Goal: Transaction & Acquisition: Purchase product/service

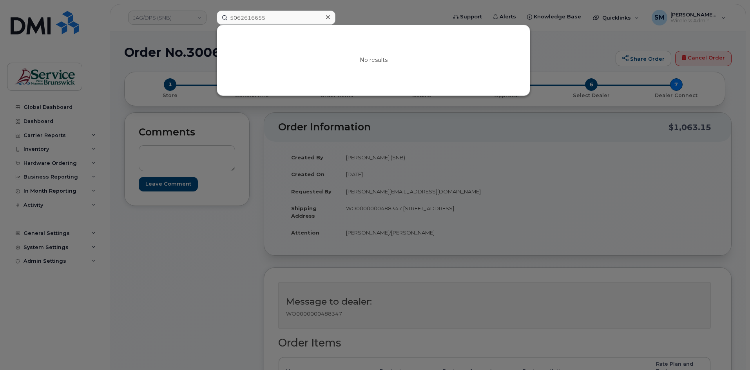
scroll to position [39, 0]
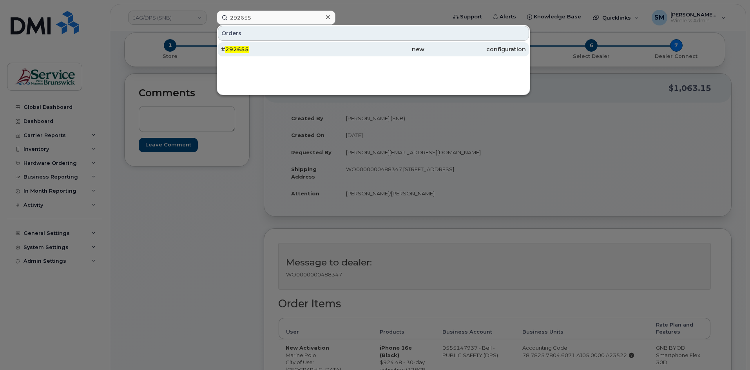
type input "292655"
click at [279, 52] on div "# 292655" at bounding box center [272, 49] width 102 height 8
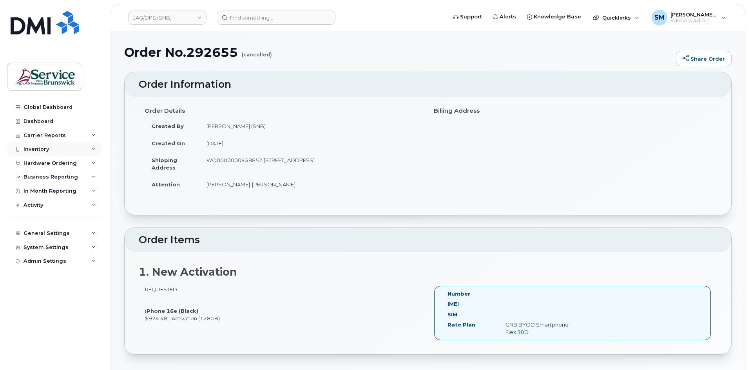
click at [56, 149] on div "Inventory" at bounding box center [54, 149] width 95 height 14
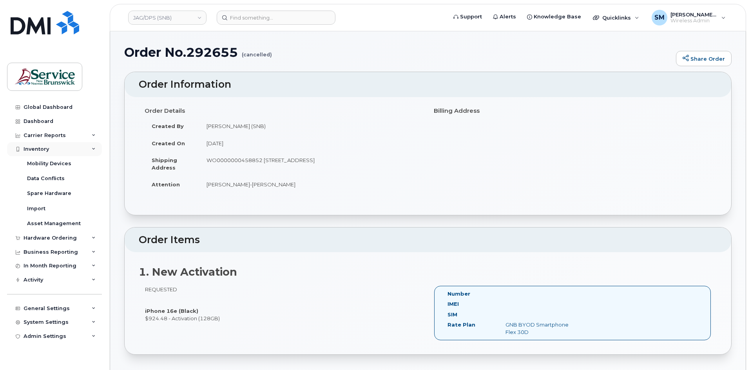
click at [42, 146] on div "Inventory" at bounding box center [54, 149] width 95 height 14
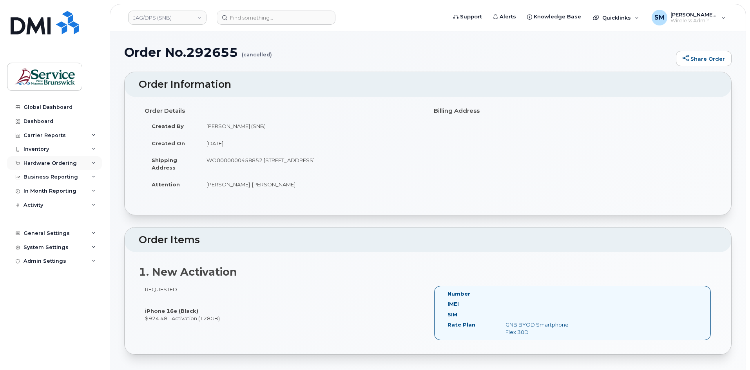
click at [58, 165] on div "Hardware Ordering" at bounding box center [50, 163] width 53 height 6
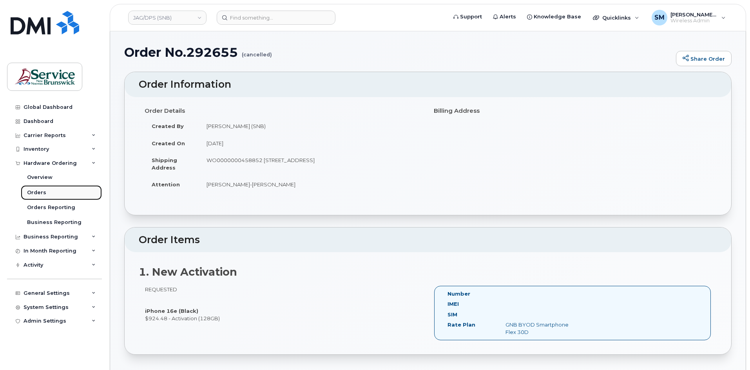
click at [38, 195] on div "Orders" at bounding box center [36, 192] width 19 height 7
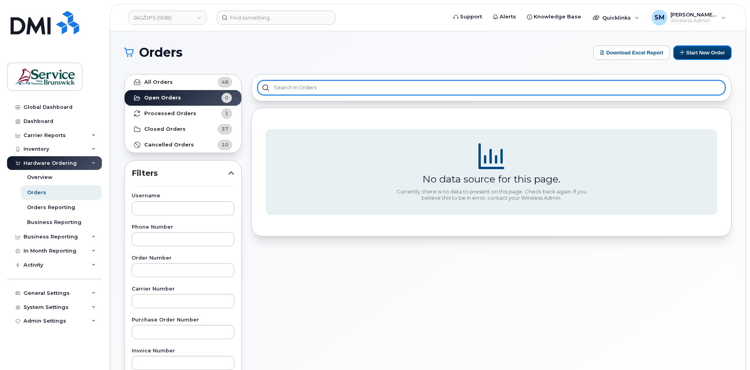
drag, startPoint x: 693, startPoint y: 54, endPoint x: 638, endPoint y: 86, distance: 63.6
click at [693, 54] on button "Start New Order" at bounding box center [702, 52] width 58 height 15
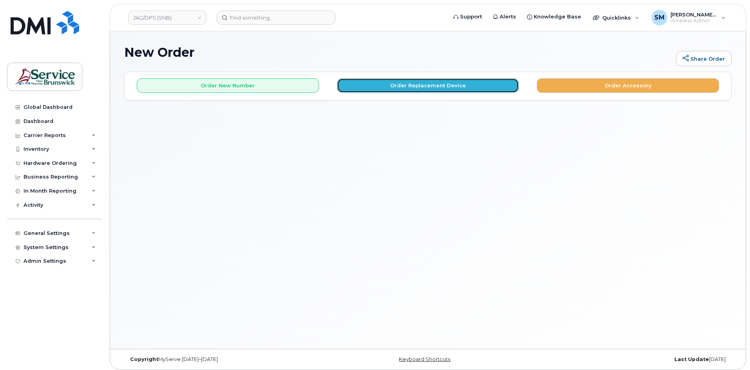
click at [390, 84] on button "Order Replacement Device" at bounding box center [428, 85] width 182 height 15
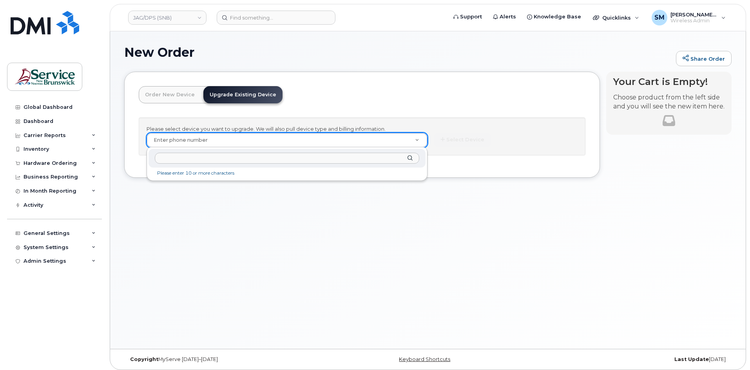
type input "Samuel H Nemeroff"
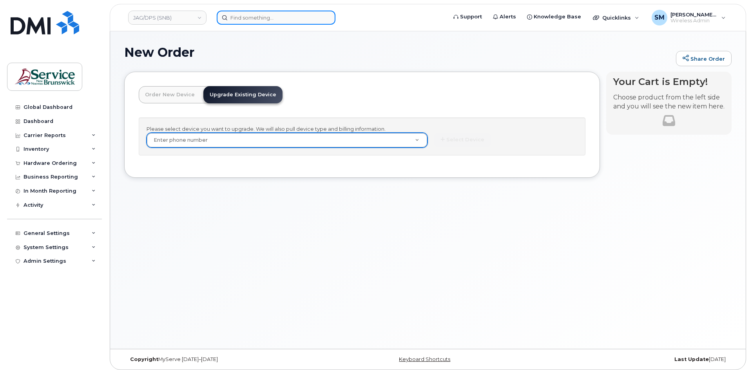
click at [257, 18] on input at bounding box center [276, 18] width 119 height 14
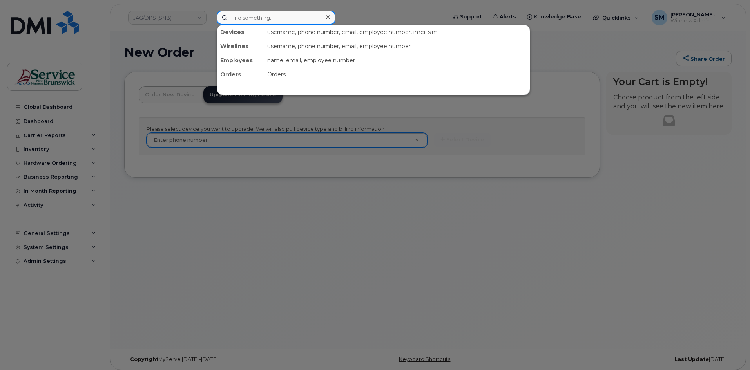
paste input "Samuel H Nemeroff"
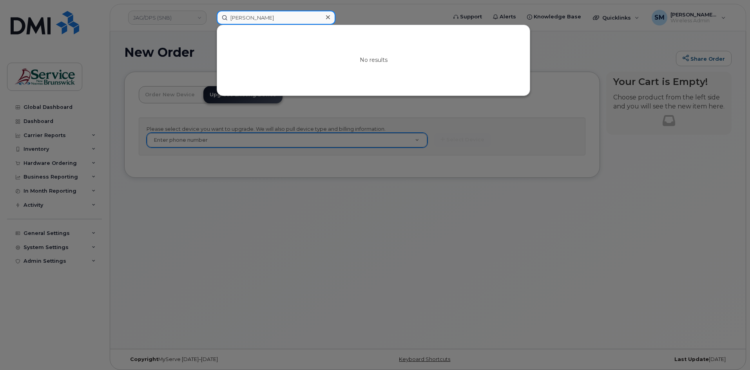
type input "Samuel H Nemeroff"
click at [160, 43] on div at bounding box center [375, 185] width 750 height 370
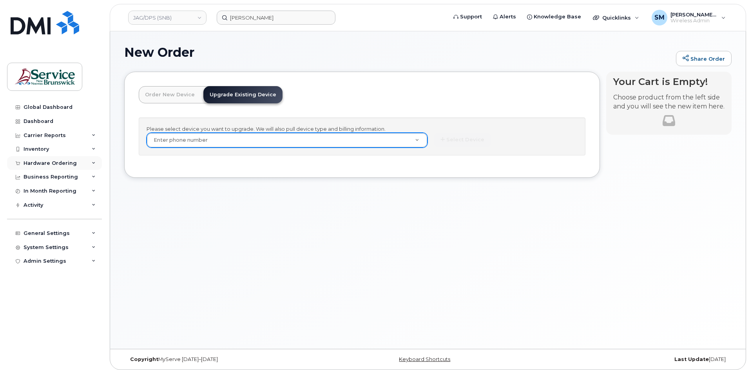
click at [65, 162] on div "Hardware Ordering" at bounding box center [50, 163] width 53 height 6
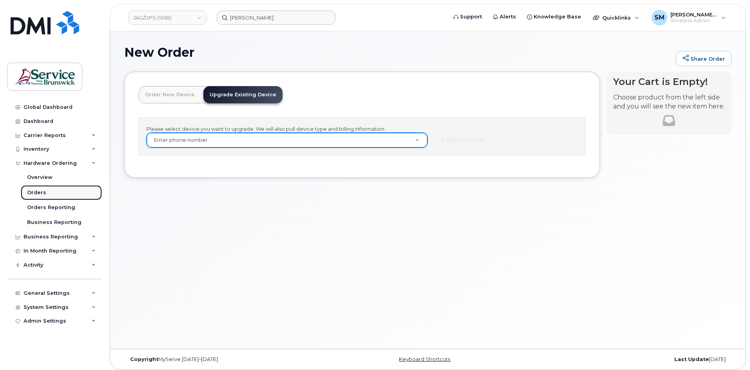
click at [50, 192] on link "Orders" at bounding box center [61, 192] width 81 height 15
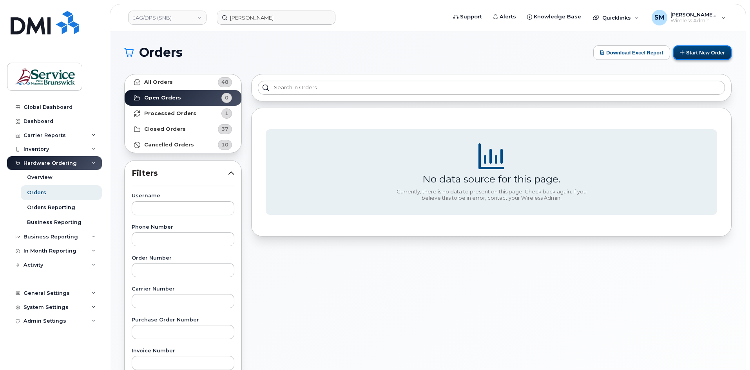
click at [706, 49] on button "Start New Order" at bounding box center [702, 52] width 58 height 15
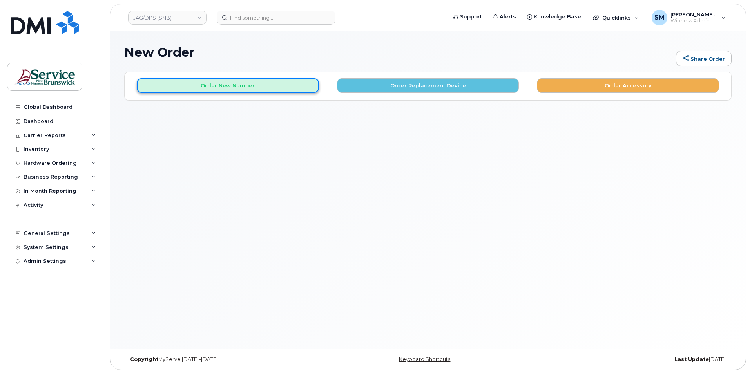
click at [261, 86] on button "Order New Number" at bounding box center [228, 85] width 182 height 15
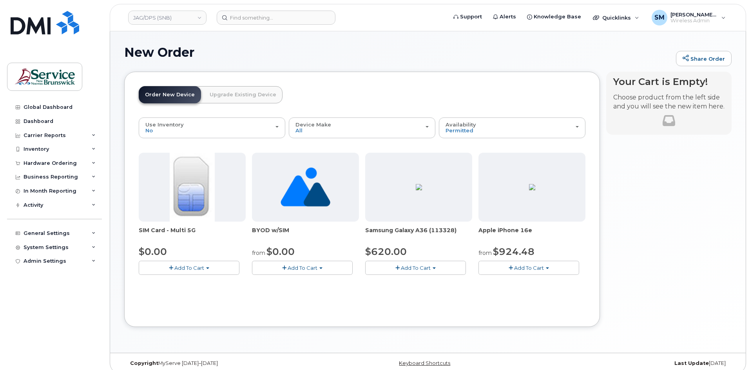
click at [557, 267] on button "Add To Cart" at bounding box center [529, 268] width 101 height 14
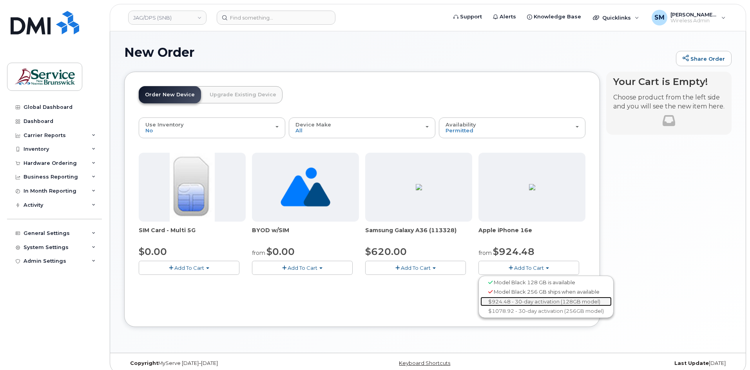
click at [530, 301] on link "$924.48 - 30-day activation (128GB model)" at bounding box center [546, 302] width 131 height 10
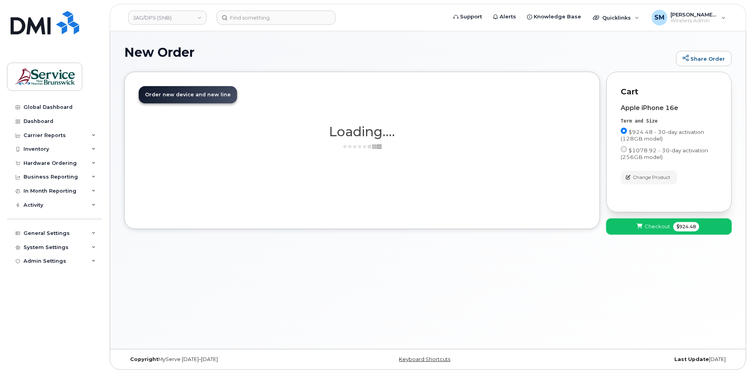
click at [696, 228] on span "$924.48" at bounding box center [686, 226] width 26 height 9
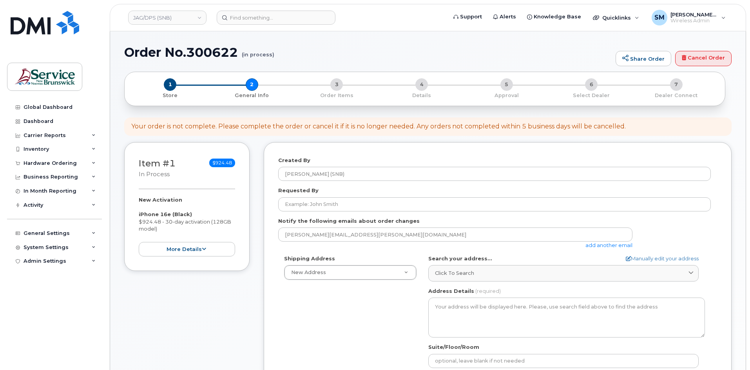
select select
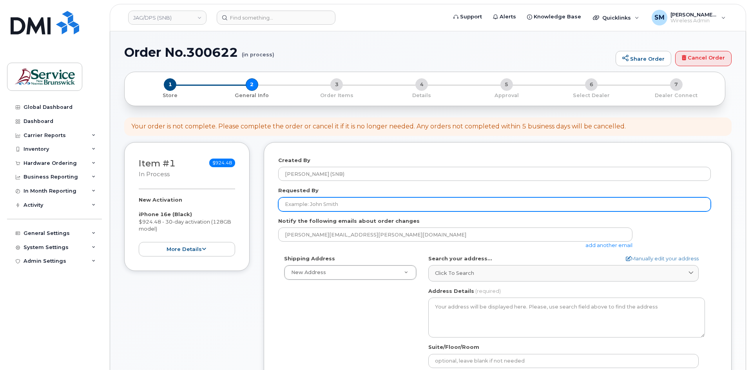
click at [363, 203] on input "Requested By" at bounding box center [494, 205] width 433 height 14
paste input "WO0000000458852"
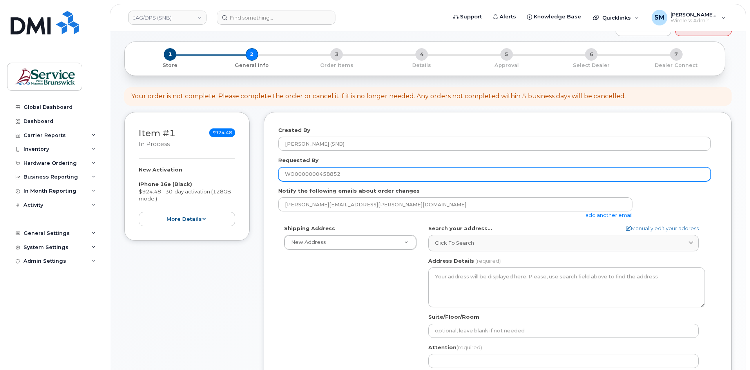
scroll to position [78, 0]
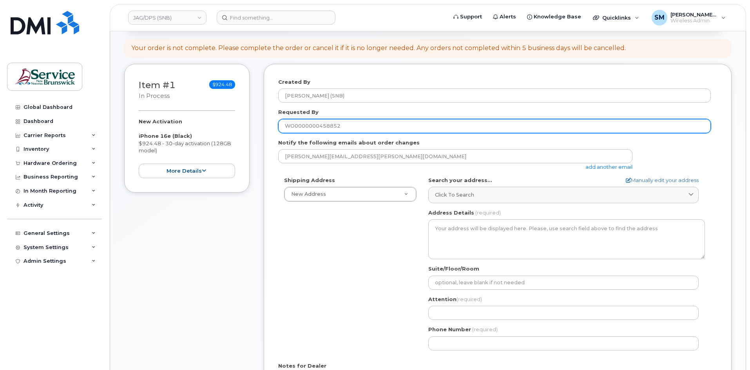
type input "WO0000000458852"
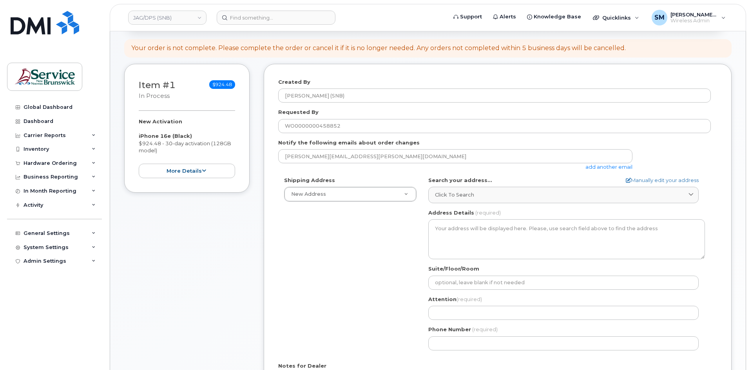
click at [383, 186] on div "Shipping Address New Address New Address 01 - SNB - IT Services Sartain MacDona…" at bounding box center [350, 189] width 144 height 25
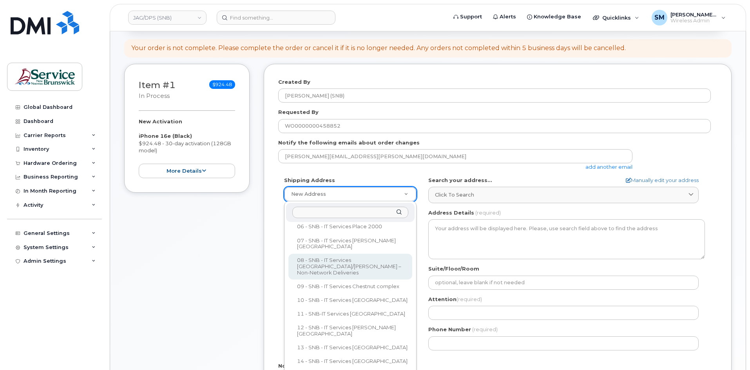
scroll to position [157, 0]
select select
type textarea "65 Brunswick St Fredericton New Brunswick E3B 1G5"
type input "Danny St-Onge"
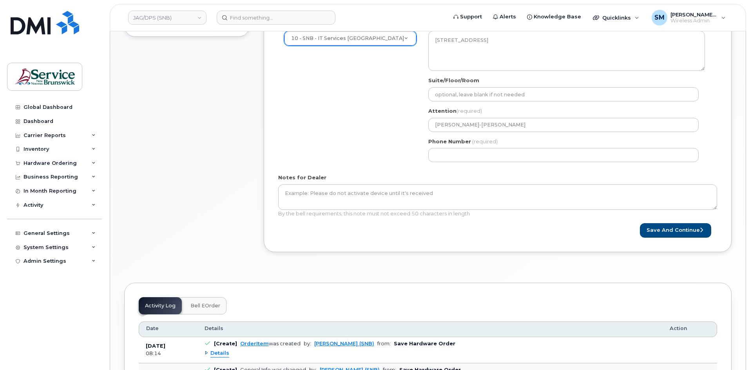
scroll to position [235, 0]
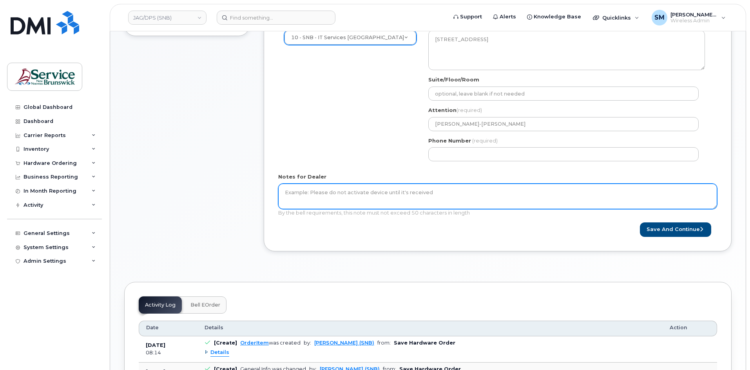
click at [399, 201] on textarea "Notes for Dealer" at bounding box center [497, 197] width 439 height 26
paste textarea "WO0000000458852"
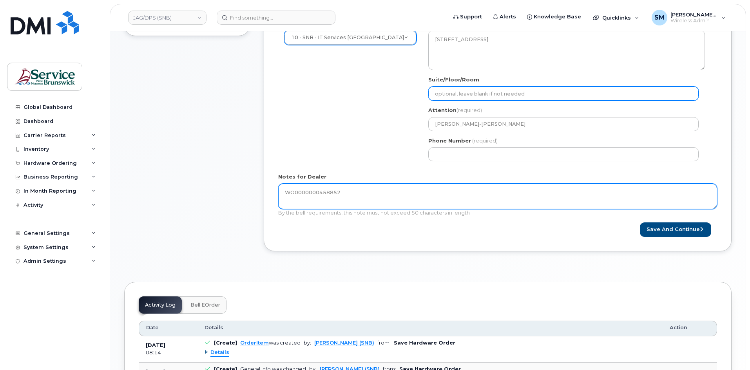
type textarea "WO0000000458852"
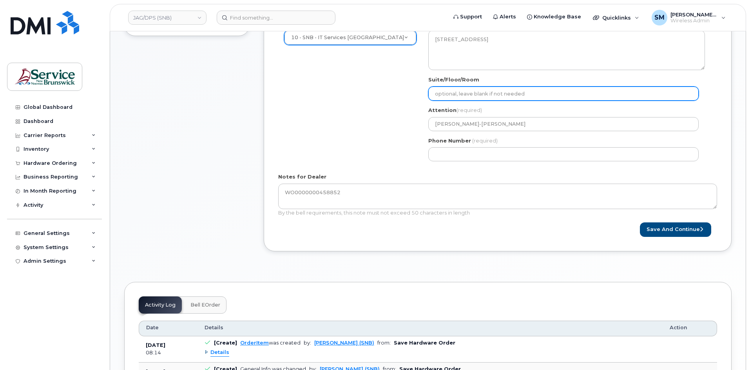
click at [480, 94] on input "Suite/Floor/Room" at bounding box center [563, 94] width 270 height 14
paste input "WO0000000458852"
select select
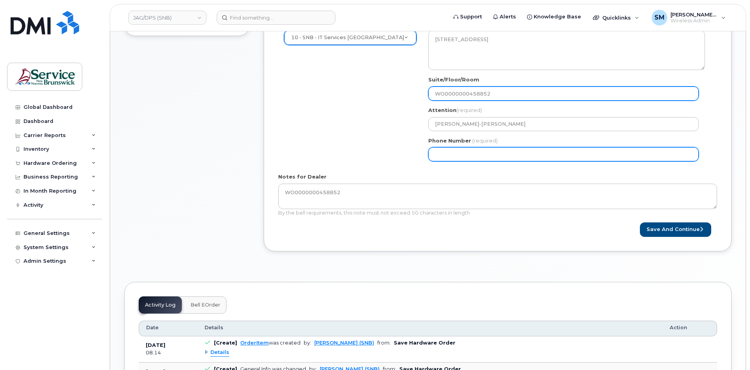
type input "WO0000000458852"
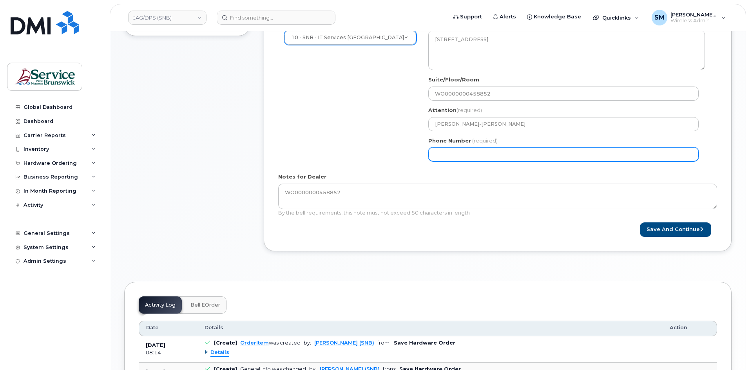
click at [437, 153] on input "Phone Number" at bounding box center [563, 154] width 270 height 14
select select
type input "506639633"
select select
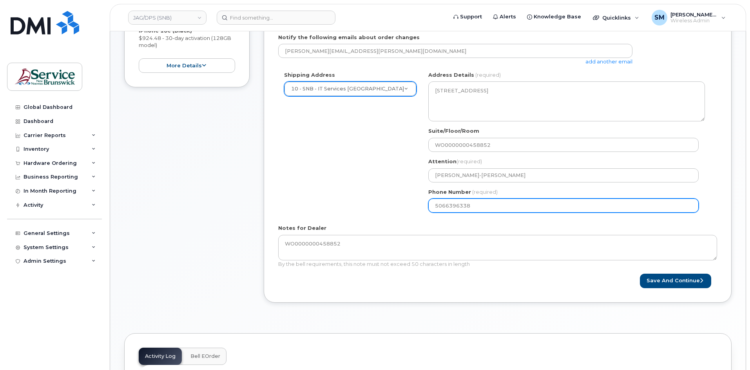
scroll to position [118, 0]
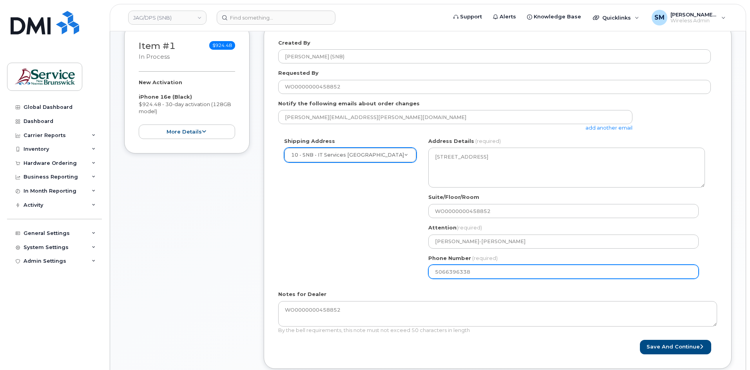
type input "5066396338"
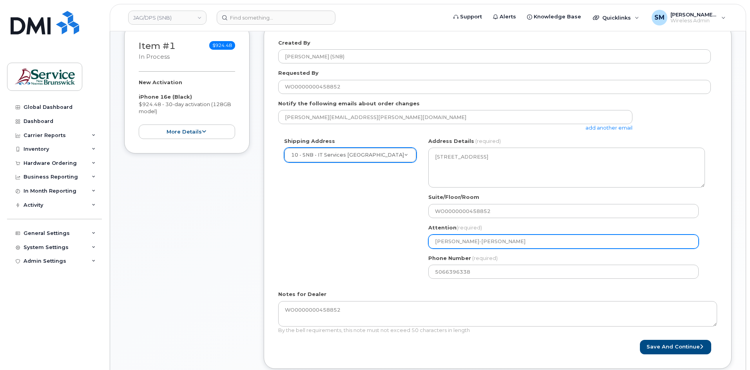
drag, startPoint x: 476, startPoint y: 243, endPoint x: 375, endPoint y: 244, distance: 101.1
click at [375, 244] on div "Shipping Address 10 - SNB - IT Services Victoria Health Center New Address 01 -…" at bounding box center [494, 211] width 433 height 147
paste input "Chris Beaulieu"
select select
type input "Chris Beaulieu"
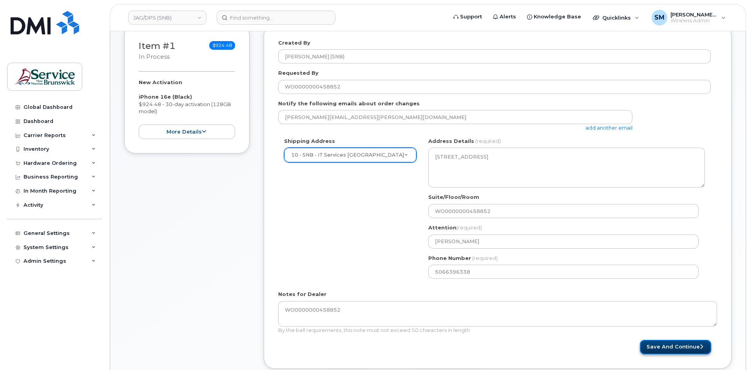
click at [686, 346] on button "Save and Continue" at bounding box center [675, 347] width 71 height 15
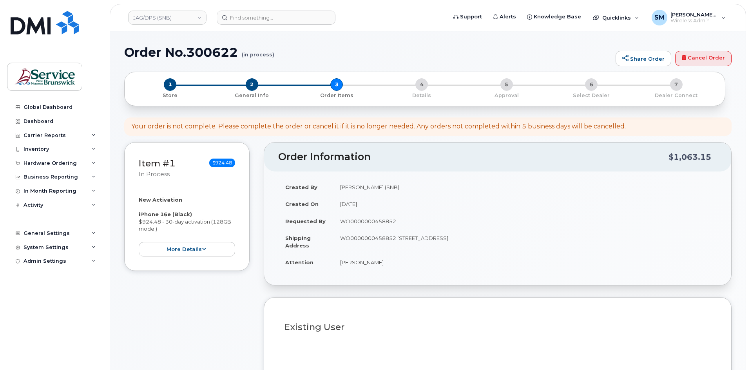
select select
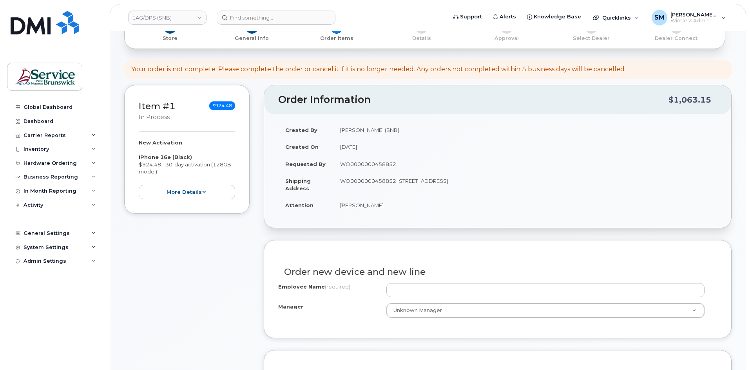
scroll to position [118, 0]
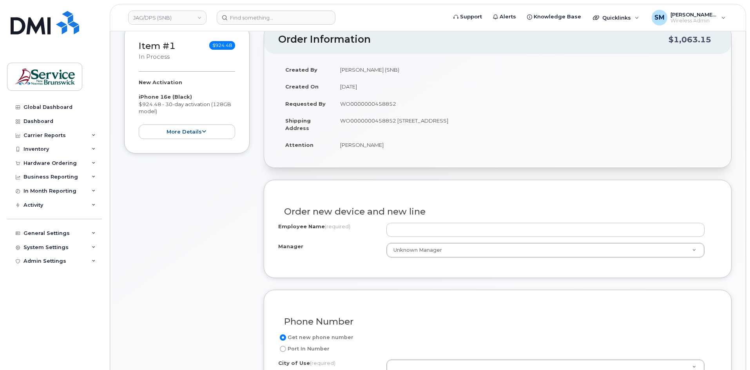
click at [412, 220] on div "Order new device and new line" at bounding box center [497, 208] width 439 height 29
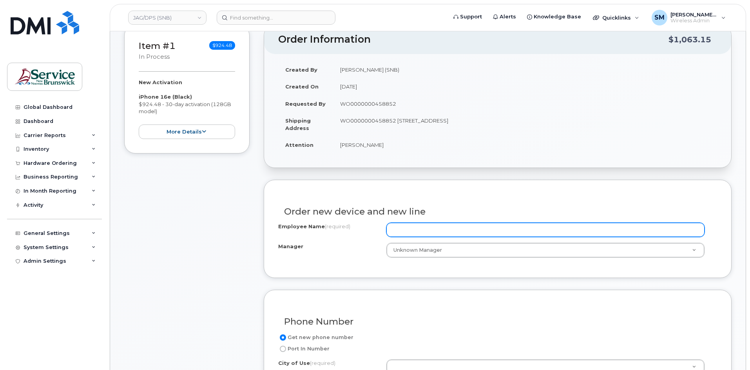
click at [418, 231] on input "Employee Name (required)" at bounding box center [546, 230] width 318 height 14
paste input "[PERSON_NAME]"
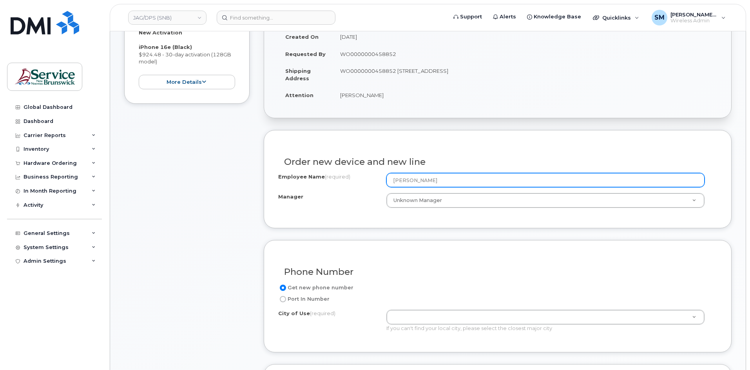
scroll to position [235, 0]
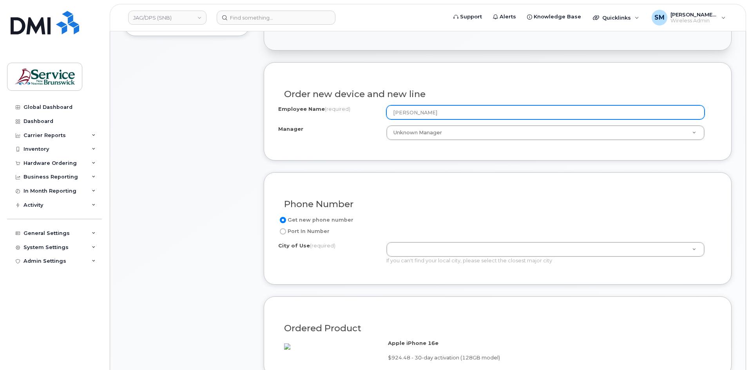
type input "[PERSON_NAME]"
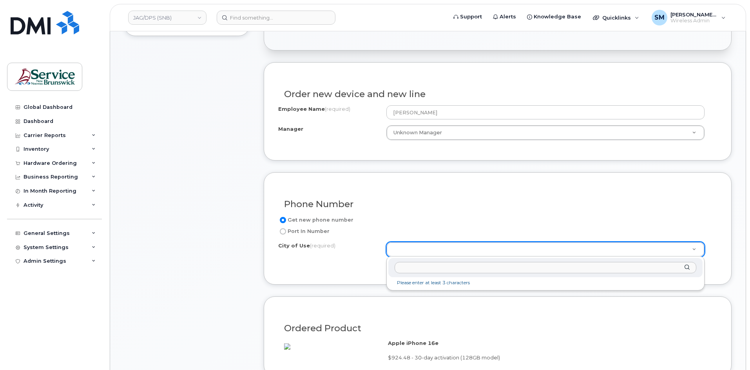
type input "Fredericton"
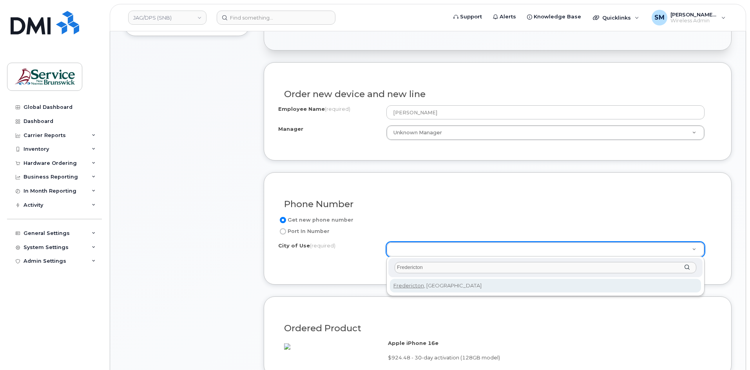
type input "1578"
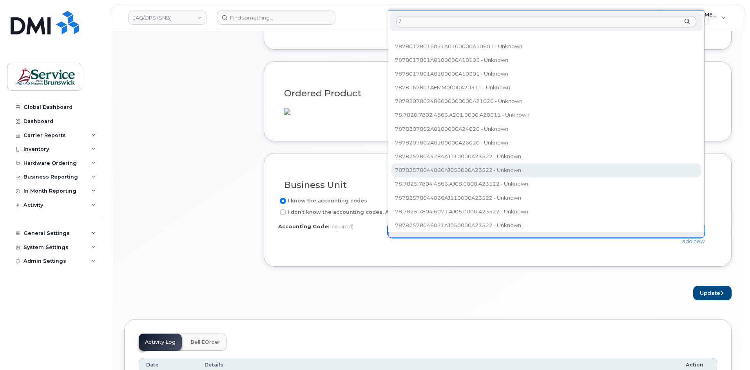
scroll to position [0, 0]
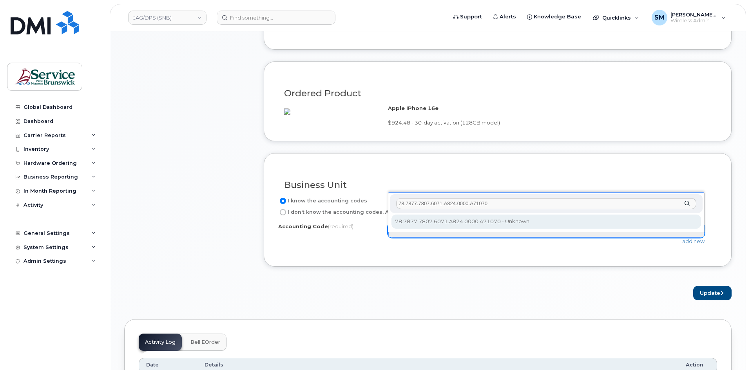
type input "78.7877.7807.6071.A824.0000.A71070"
select select "78.7877.7807.6071.A824.0000.A71070"
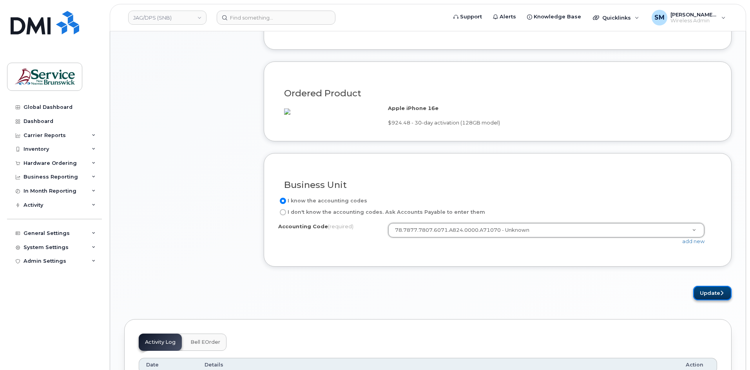
click at [715, 301] on button "Update" at bounding box center [712, 293] width 38 height 15
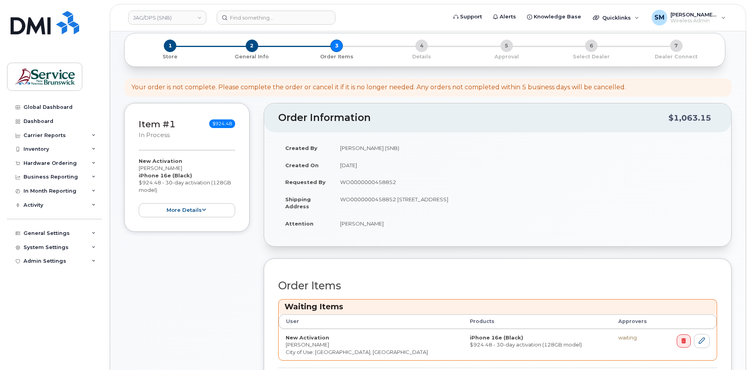
scroll to position [235, 0]
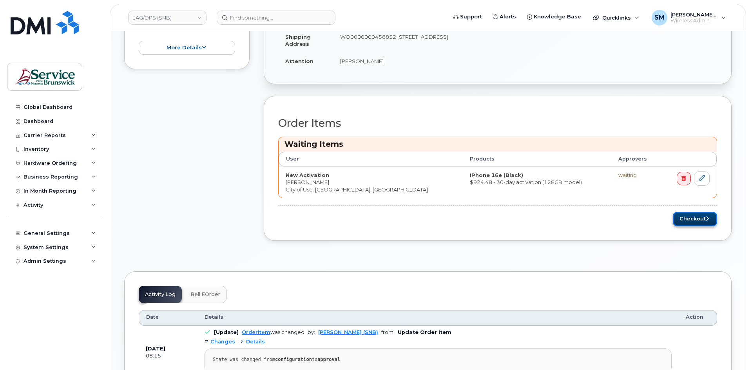
click at [688, 220] on button "Checkout" at bounding box center [695, 219] width 44 height 15
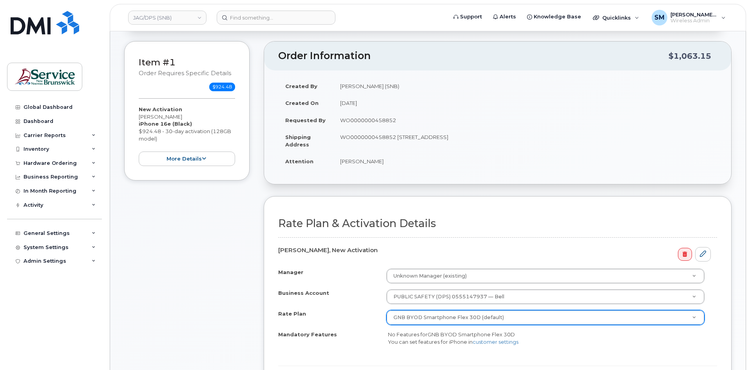
scroll to position [157, 0]
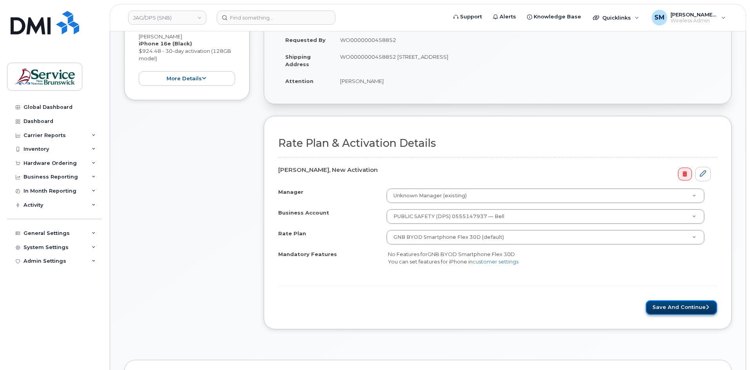
click at [681, 306] on button "Save and Continue" at bounding box center [681, 308] width 71 height 15
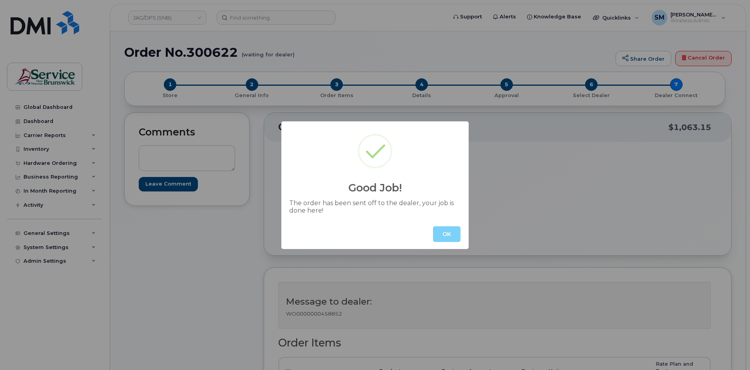
click at [444, 234] on button "OK" at bounding box center [446, 235] width 27 height 16
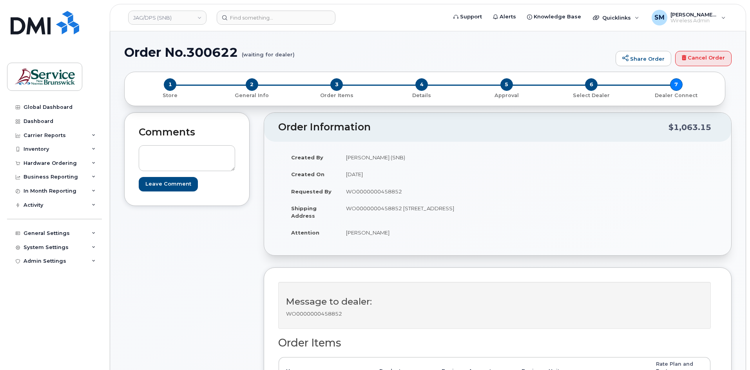
click at [223, 53] on h1 "Order No.300622 (waiting for dealer)" at bounding box center [368, 52] width 488 height 14
copy h1 "300622"
click at [231, 18] on input at bounding box center [276, 18] width 119 height 14
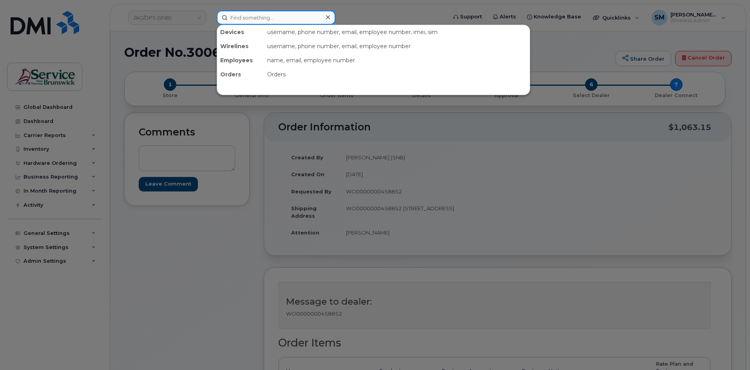
paste input "299964"
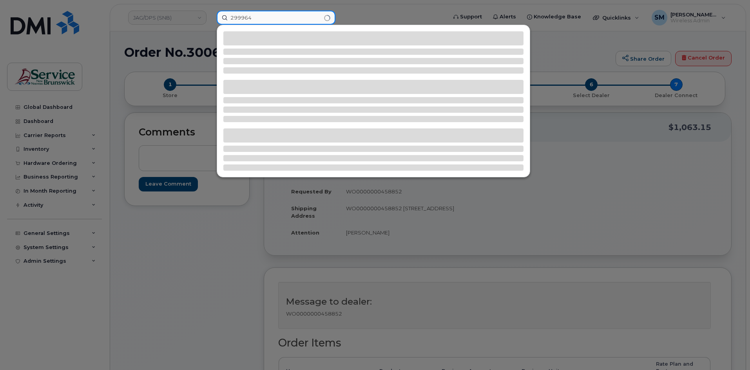
type input "299964"
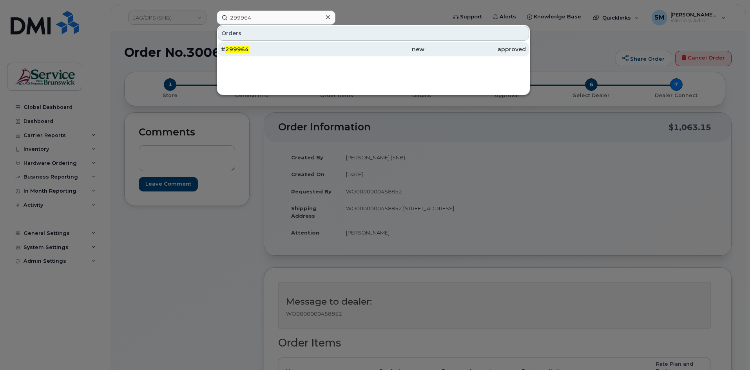
click at [277, 51] on div "# 299964" at bounding box center [272, 49] width 102 height 8
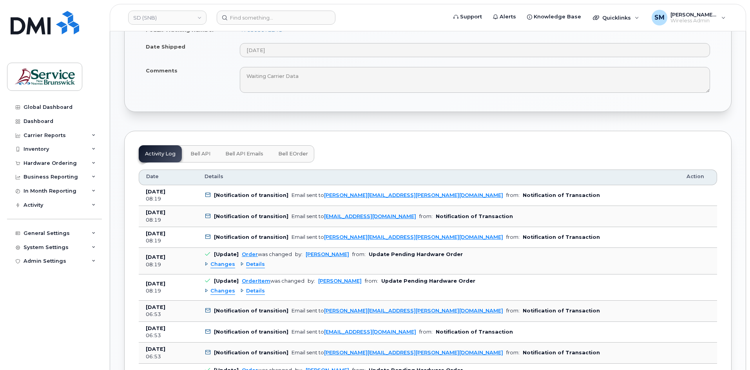
scroll to position [470, 0]
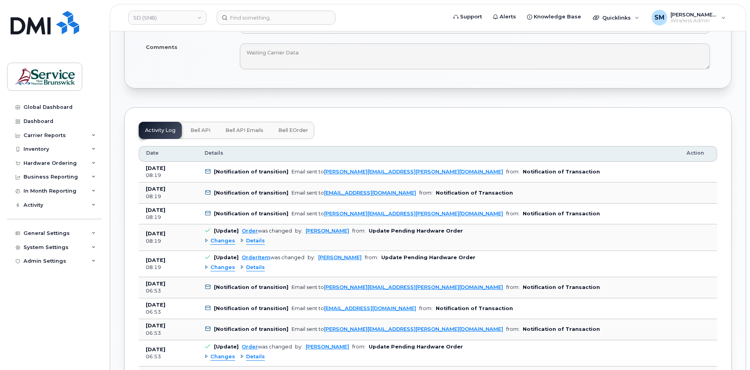
click at [205, 131] on span "Bell API" at bounding box center [201, 130] width 20 height 6
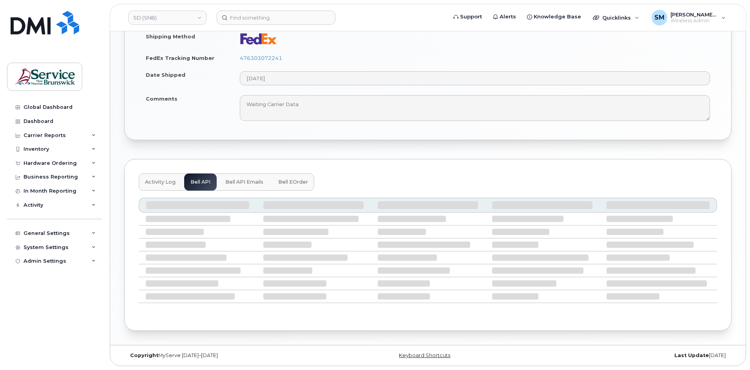
scroll to position [329, 0]
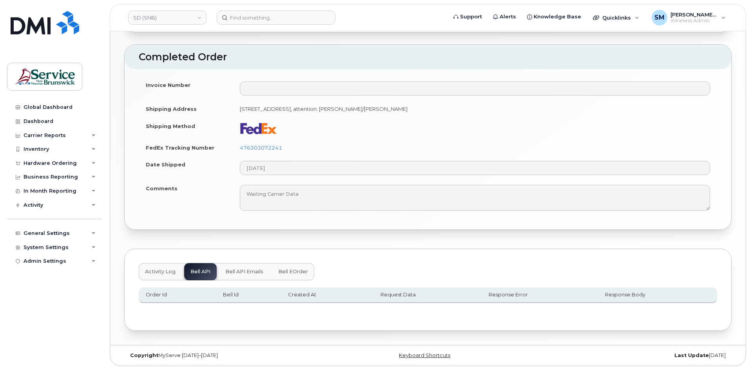
click at [280, 277] on button "Bell eOrder" at bounding box center [293, 271] width 42 height 17
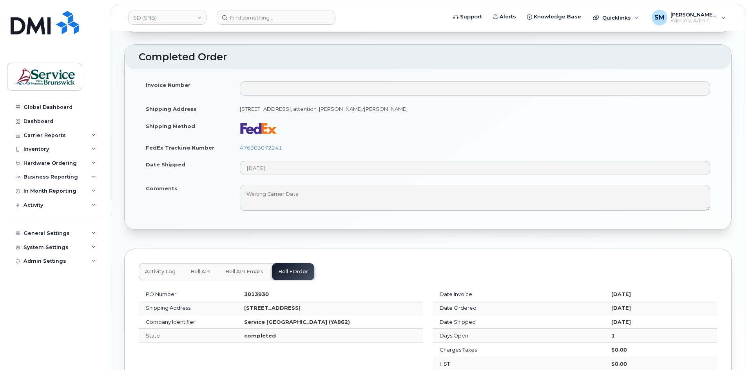
click at [244, 293] on strong "3013930" at bounding box center [256, 294] width 25 height 6
copy strong "3013930"
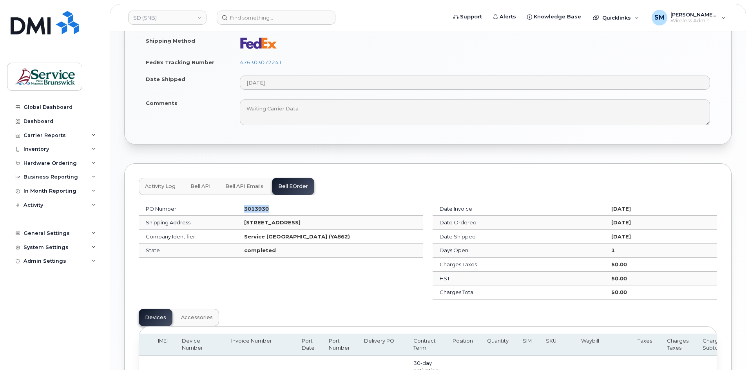
scroll to position [409, 0]
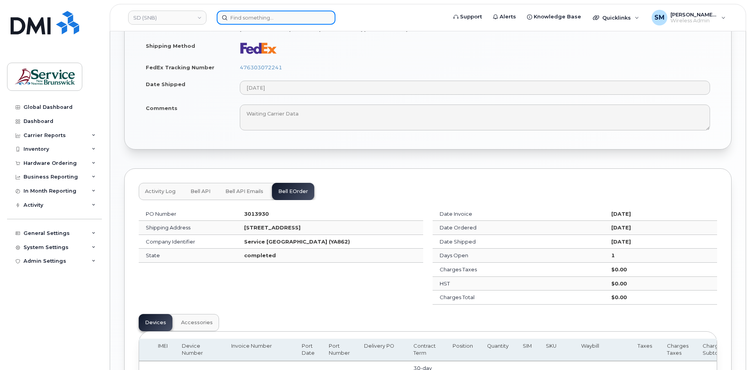
click at [264, 22] on input at bounding box center [276, 18] width 119 height 14
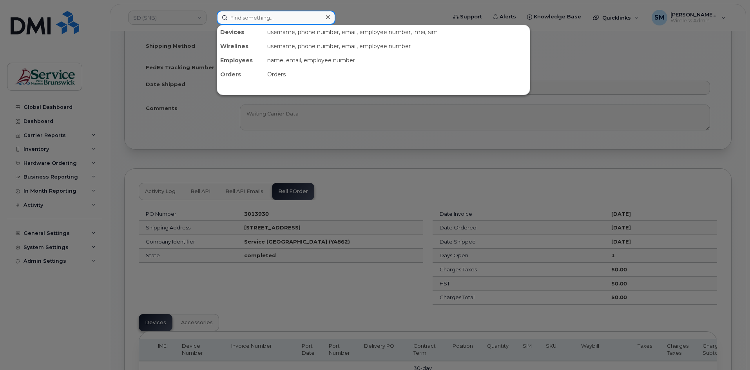
paste input "299961"
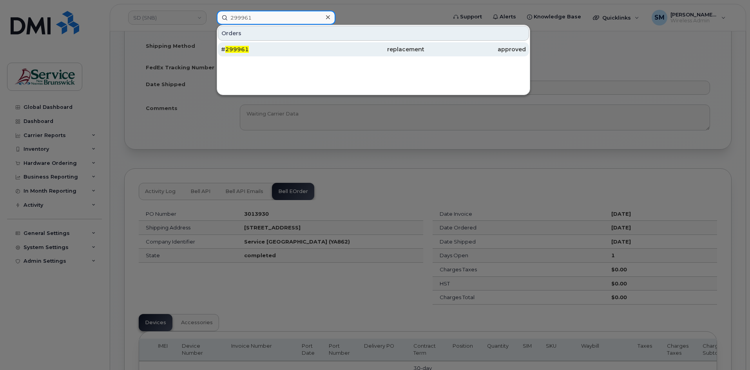
type input "299961"
click at [265, 51] on div "# 299961" at bounding box center [272, 49] width 102 height 8
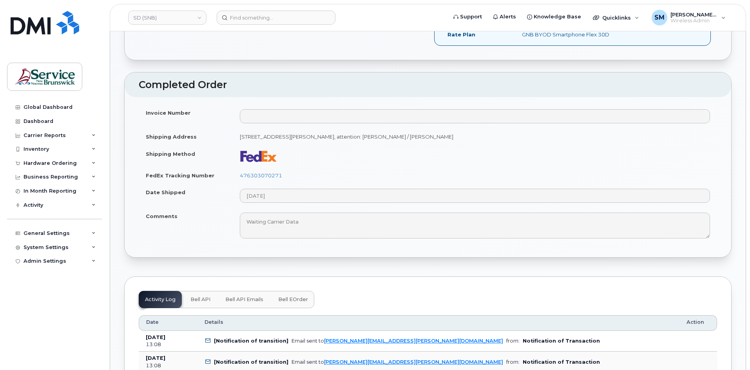
scroll to position [314, 0]
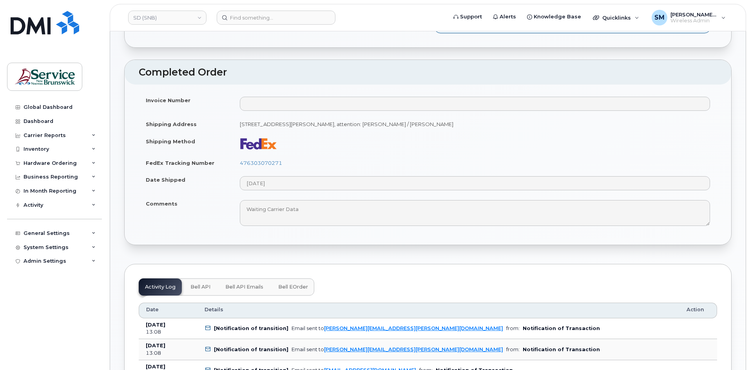
click at [300, 288] on span "Bell eOrder" at bounding box center [293, 287] width 30 height 6
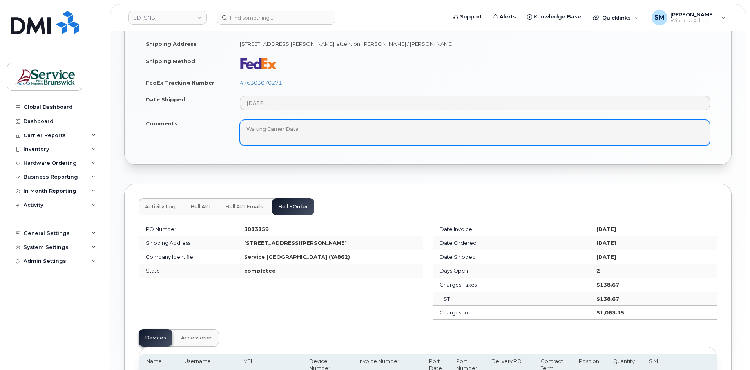
scroll to position [431, 0]
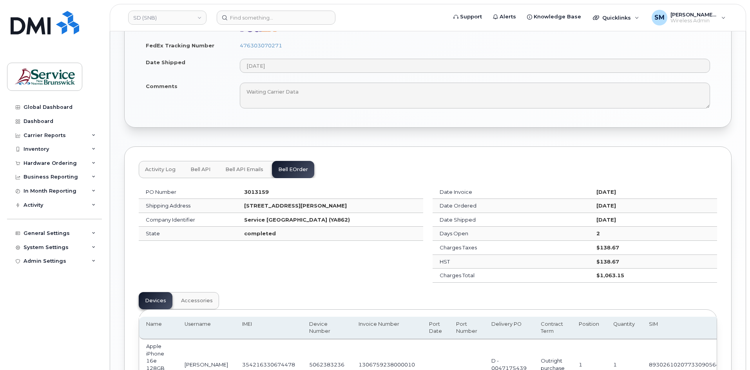
click at [244, 189] on strong "3013159" at bounding box center [256, 192] width 25 height 6
copy strong "3013159"
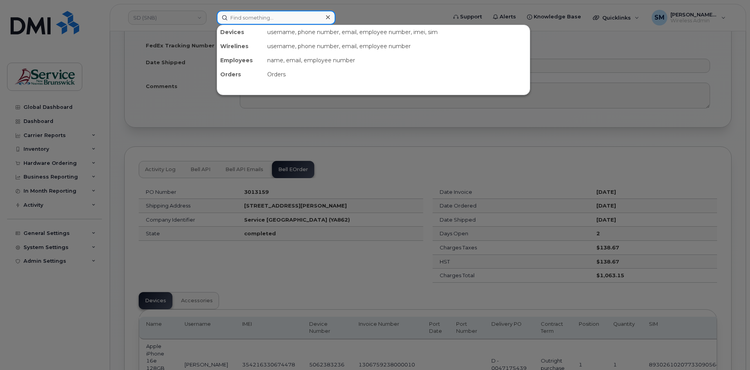
click at [243, 15] on input at bounding box center [276, 18] width 119 height 14
paste input "299924"
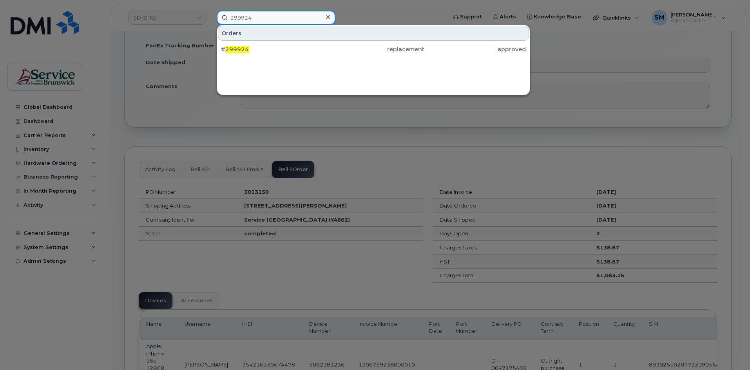
type input "299924"
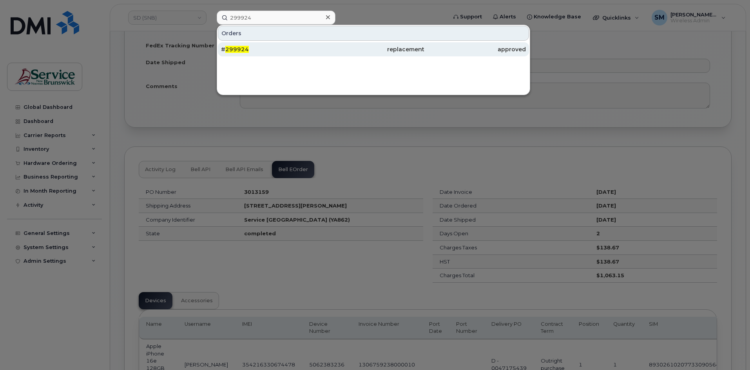
click at [252, 49] on div "# 299924" at bounding box center [272, 49] width 102 height 8
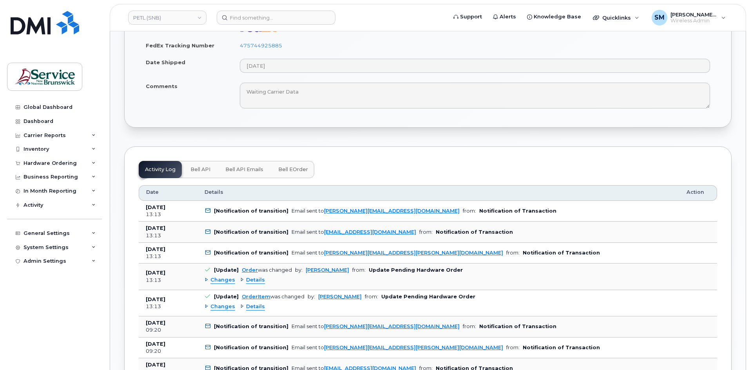
click at [299, 170] on span "Bell eOrder" at bounding box center [293, 170] width 30 height 6
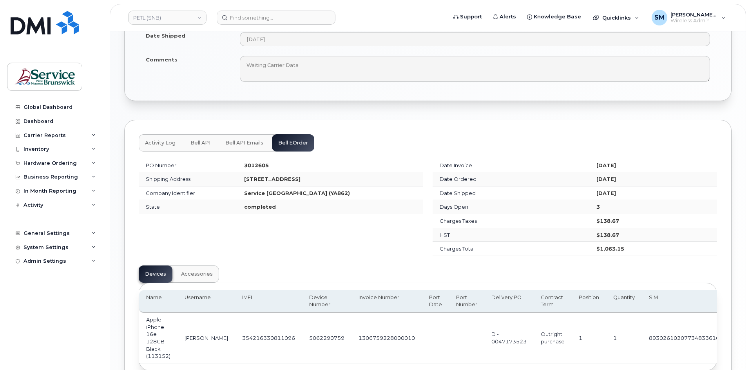
scroll to position [470, 0]
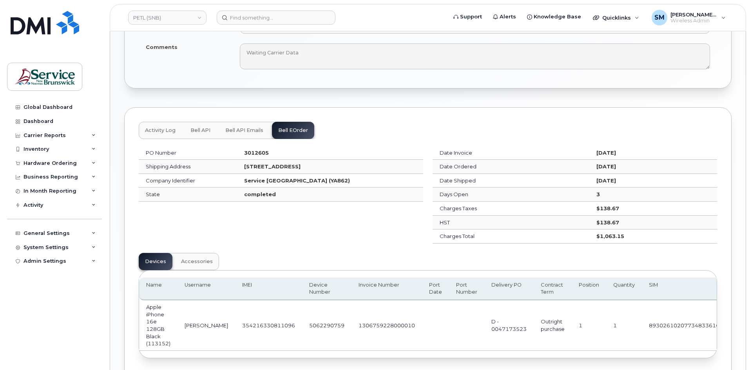
click at [244, 153] on strong "3012605" at bounding box center [256, 153] width 25 height 6
copy strong "3012605"
